Goal: Information Seeking & Learning: Find contact information

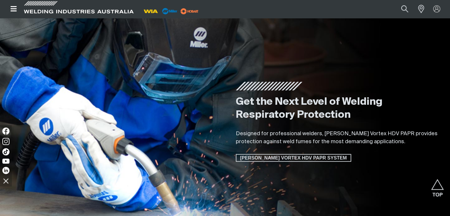
scroll to position [1154, 0]
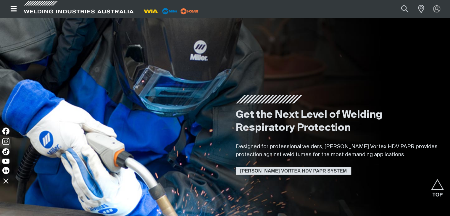
click at [293, 171] on span "[PERSON_NAME] VORTEX HDV PAPR SYSTEM" at bounding box center [293, 171] width 114 height 8
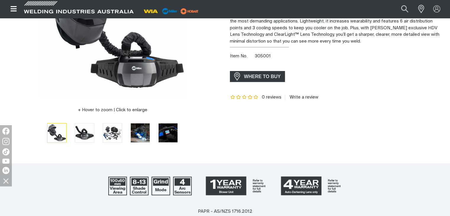
scroll to position [148, 0]
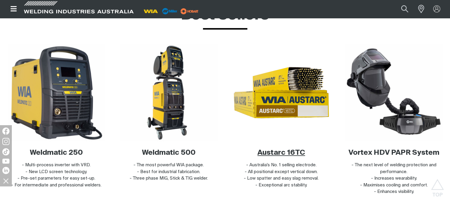
scroll to position [2071, 0]
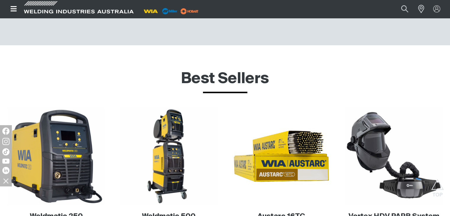
click at [15, 9] on icon "Open top menu" at bounding box center [13, 8] width 6 height 5
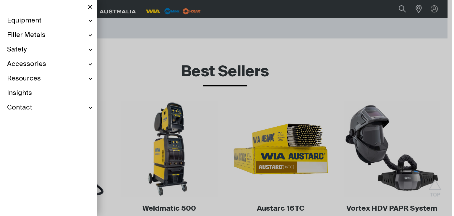
scroll to position [2078, 0]
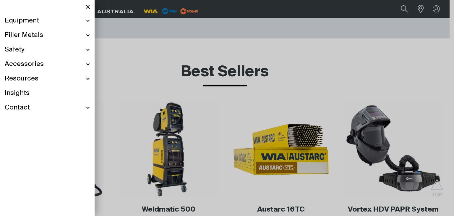
click at [88, 79] on div "Resources" at bounding box center [47, 79] width 85 height 14
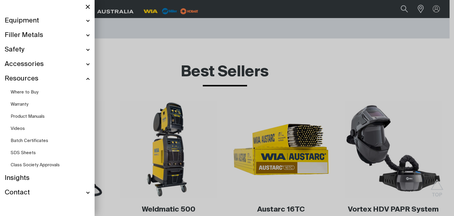
scroll to position [2078, 0]
click at [23, 92] on span "Where to Buy" at bounding box center [25, 92] width 28 height 4
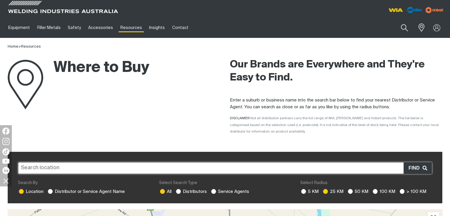
click at [148, 168] on input "text" at bounding box center [225, 168] width 414 height 12
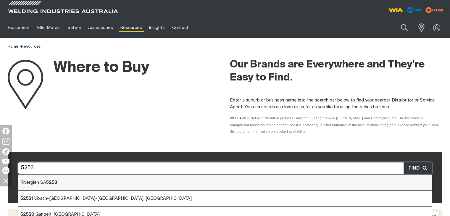
click at [45, 182] on span "Riverglen SA 5253" at bounding box center [38, 182] width 37 height 4
type input "Riverglen SA 5253"
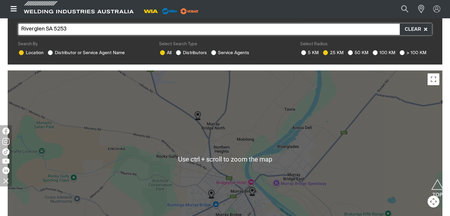
scroll to position [118, 0]
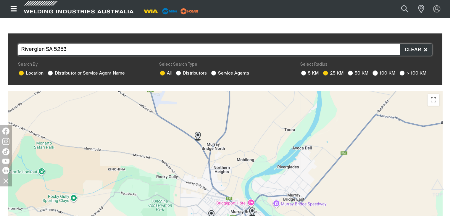
click at [375, 72] on ins at bounding box center [374, 72] width 5 height 5
click at [375, 72] on input "100 KM" at bounding box center [374, 72] width 4 height 4
radio input "true"
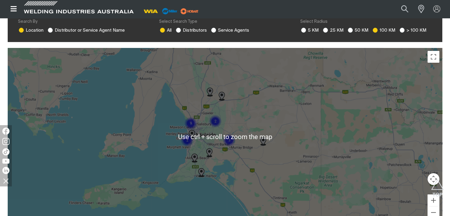
scroll to position [148, 0]
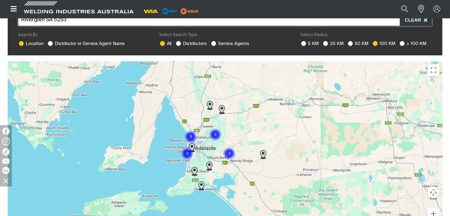
click at [301, 141] on div "To navigate, press the arrow keys." at bounding box center [225, 149] width 435 height 177
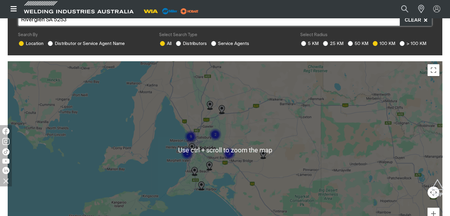
scroll to position [177, 0]
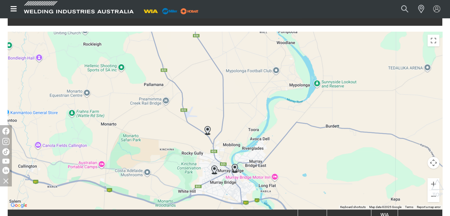
click at [234, 167] on img at bounding box center [235, 168] width 6 height 9
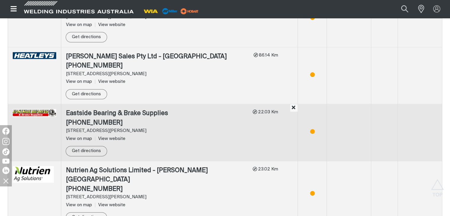
scroll to position [735, 0]
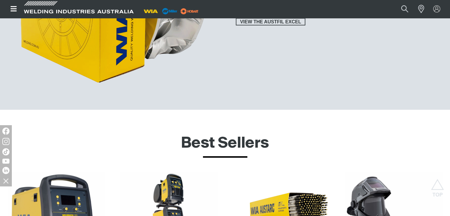
scroll to position [1930, 0]
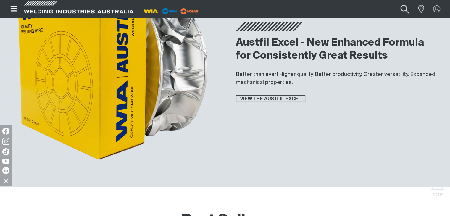
click at [402, 7] on button "Search products" at bounding box center [405, 9] width 24 height 16
click at [340, 11] on input "Search" at bounding box center [368, 9] width 91 height 13
type input "spare parts"
click at [405, 8] on button "Search products" at bounding box center [405, 9] width 24 height 16
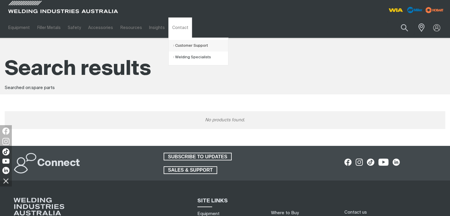
click at [183, 46] on link "Customer Support" at bounding box center [200, 46] width 55 height 12
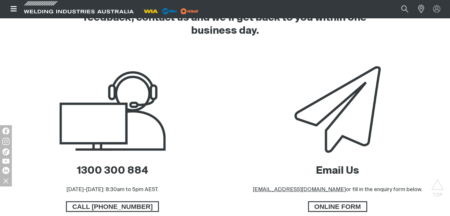
scroll to position [268, 0]
